Goal: Transaction & Acquisition: Purchase product/service

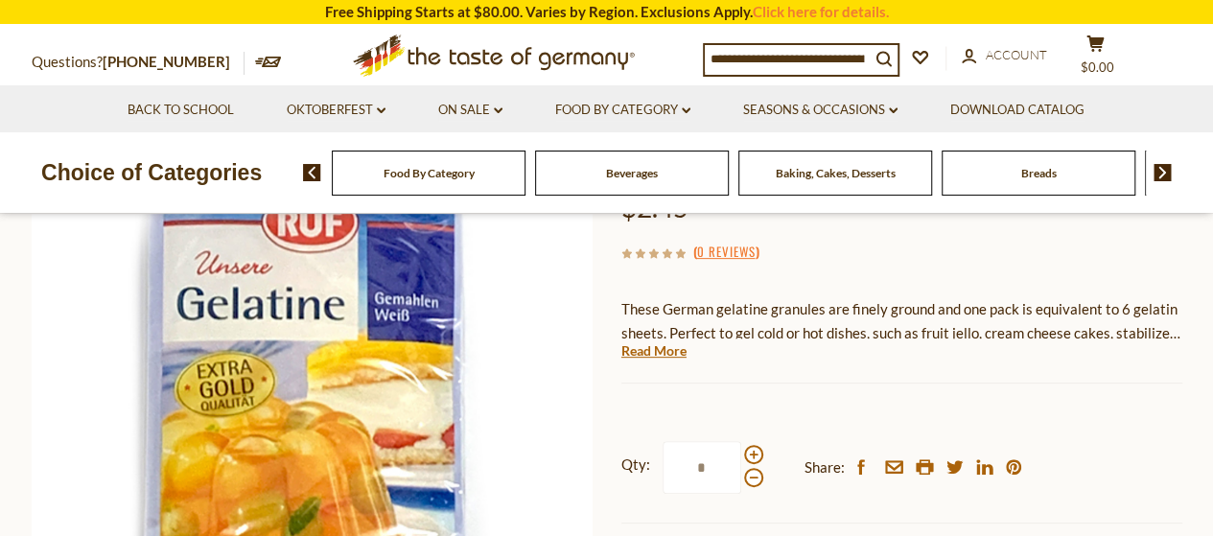
scroll to position [205, 0]
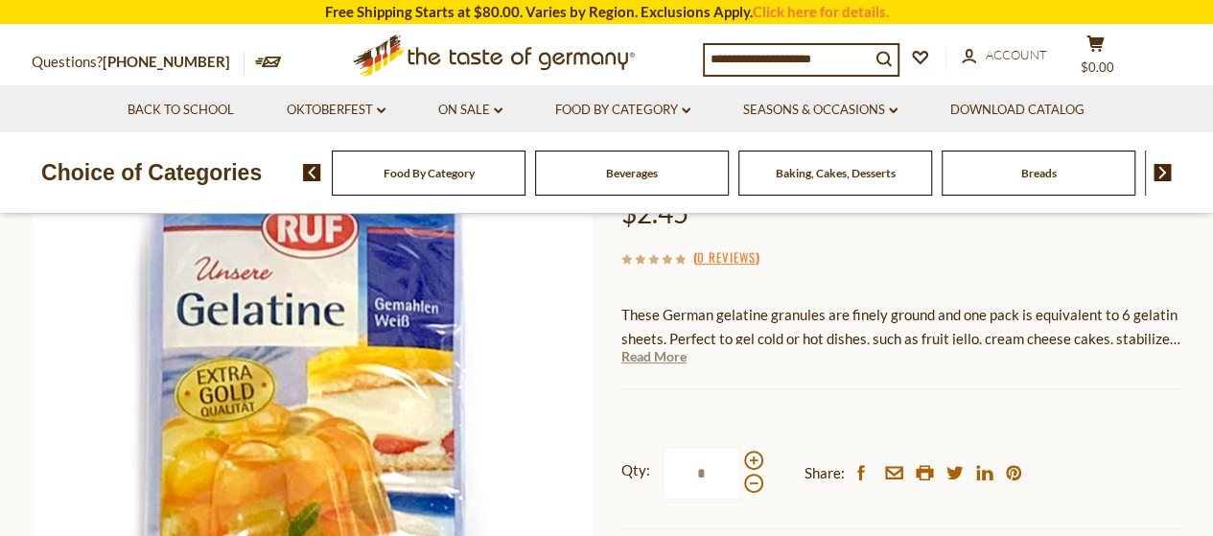
click at [651, 362] on link "Read More" at bounding box center [654, 356] width 65 height 19
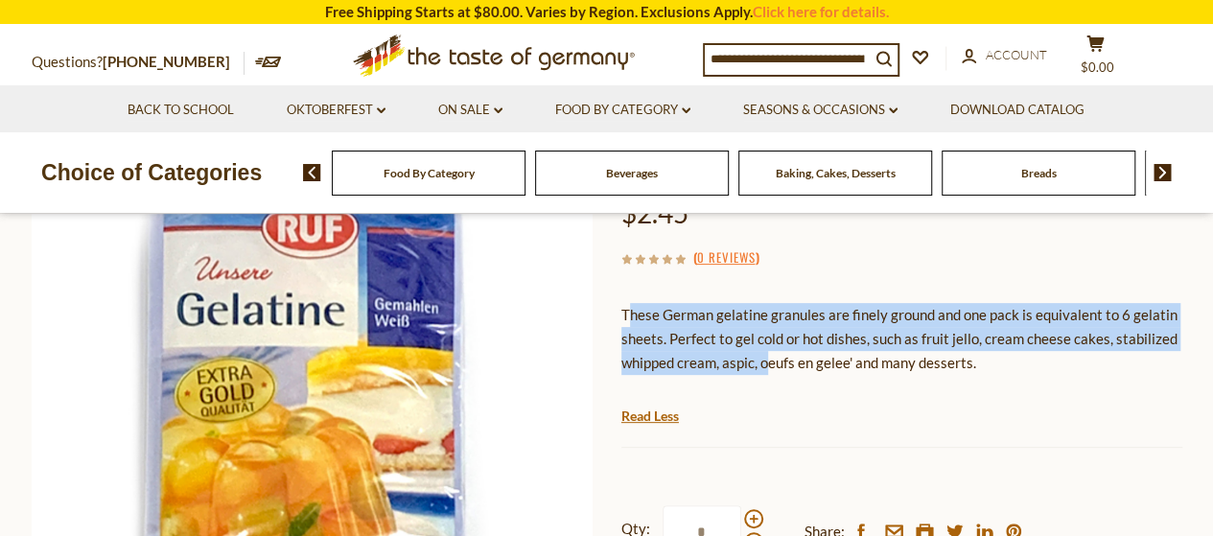
drag, startPoint x: 625, startPoint y: 317, endPoint x: 766, endPoint y: 367, distance: 149.6
click at [766, 367] on p "These German gelatine granules are finely ground and one pack is equivalent to …" at bounding box center [902, 339] width 561 height 72
drag, startPoint x: 622, startPoint y: 314, endPoint x: 1030, endPoint y: 364, distance: 411.6
click at [1030, 364] on p "These German gelatine granules are finely ground and one pack is equivalent to …" at bounding box center [902, 339] width 561 height 72
copy p "These German gelatine granules are finely ground and one pack is equivalent to …"
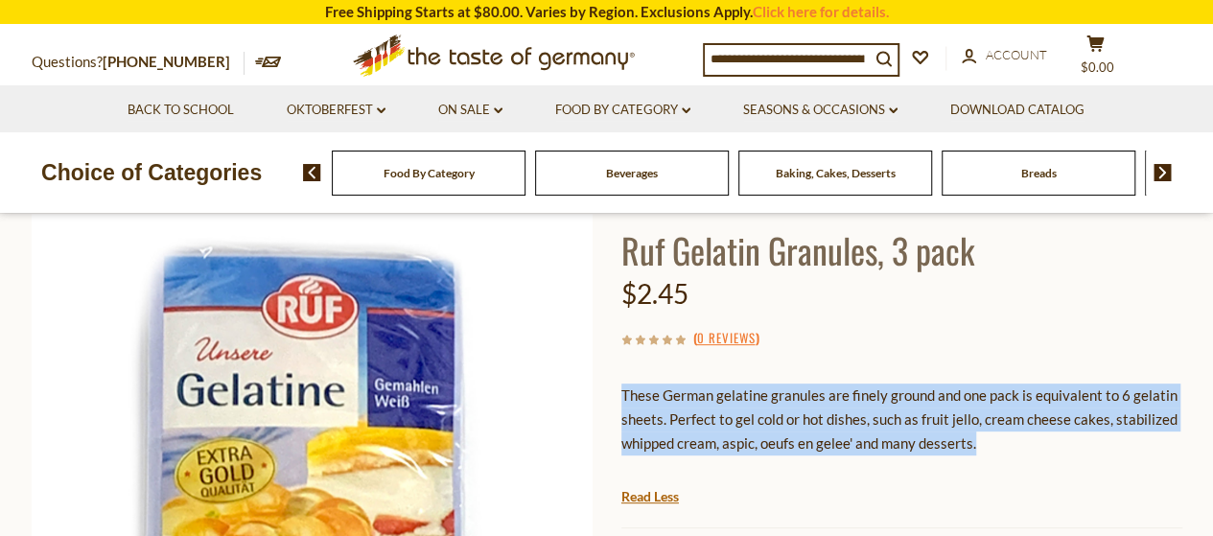
scroll to position [113, 0]
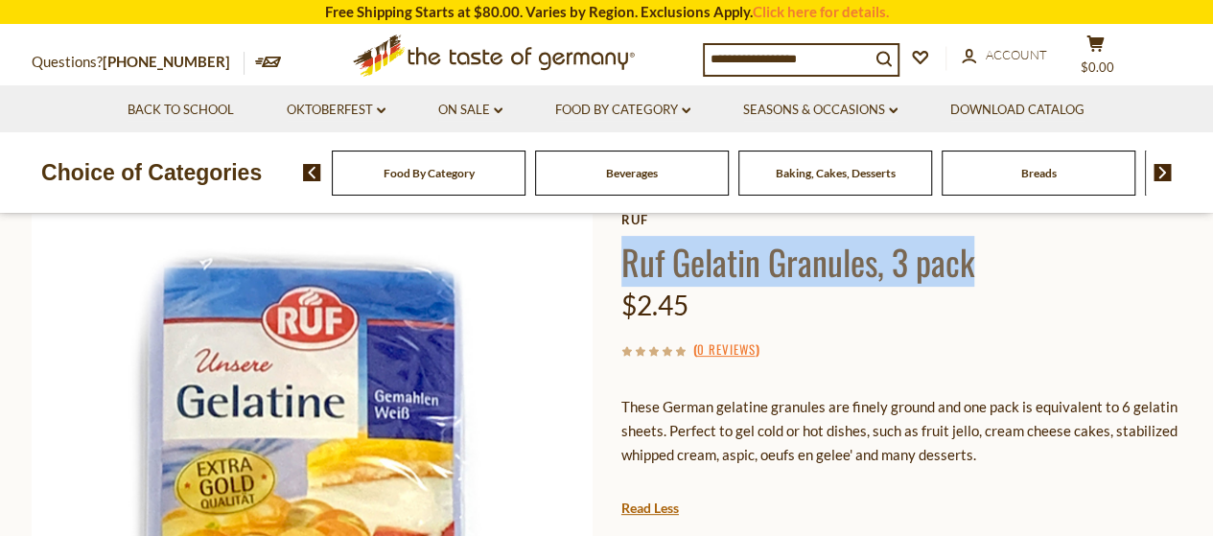
drag, startPoint x: 625, startPoint y: 255, endPoint x: 998, endPoint y: 264, distance: 372.3
click at [998, 264] on h1 "Ruf Gelatin Granules, 3 pack" at bounding box center [902, 261] width 561 height 43
copy h1 "Ruf Gelatin Granules, 3 pack"
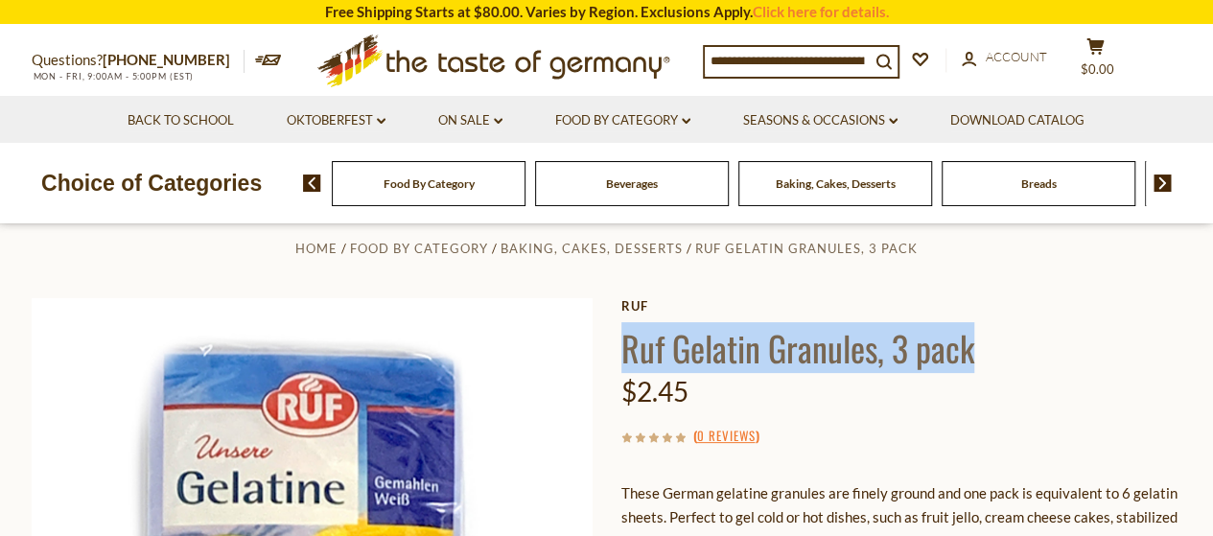
scroll to position [22, 0]
